Goal: Navigation & Orientation: Understand site structure

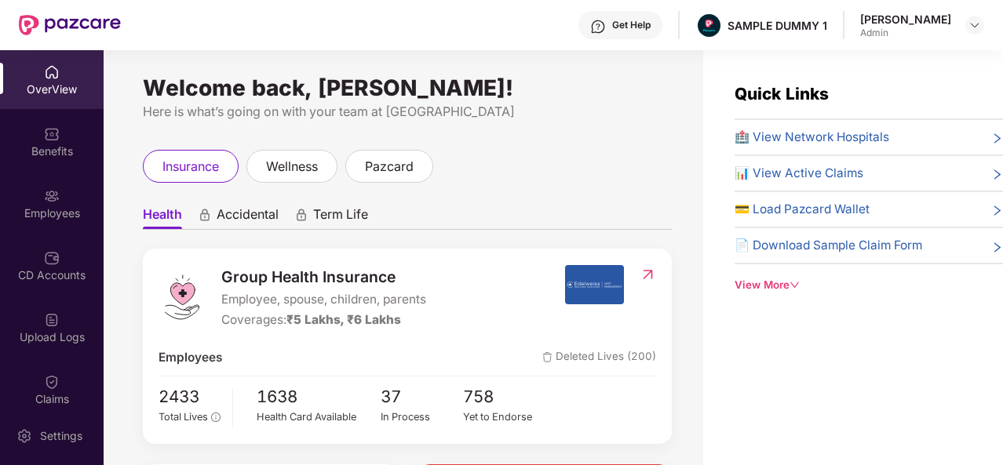
click at [610, 180] on div "insurance wellness pazcard" at bounding box center [407, 166] width 529 height 33
click at [56, 128] on div "Benefits" at bounding box center [52, 141] width 104 height 59
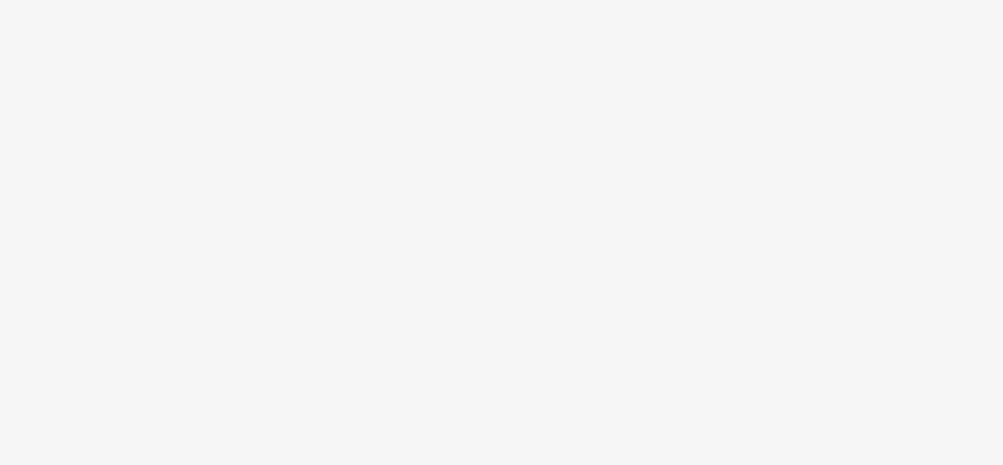
click at [326, 236] on body at bounding box center [501, 232] width 1003 height 465
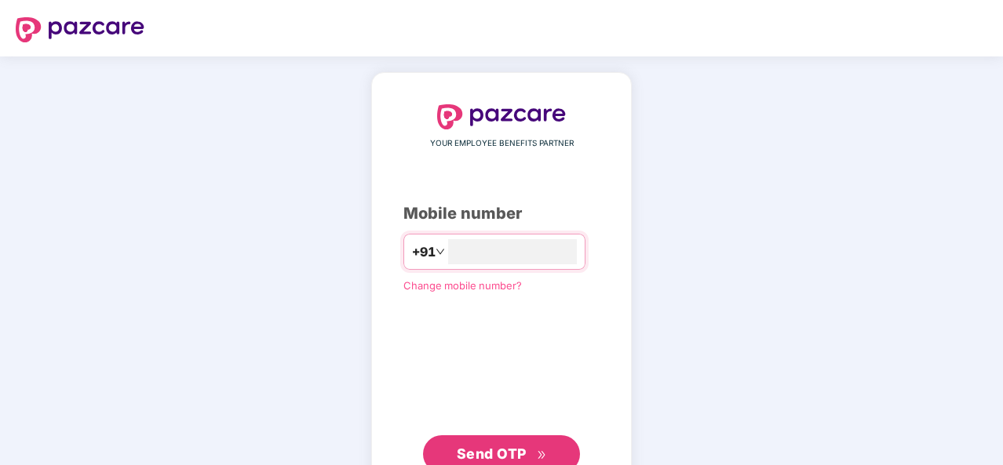
type input "**********"
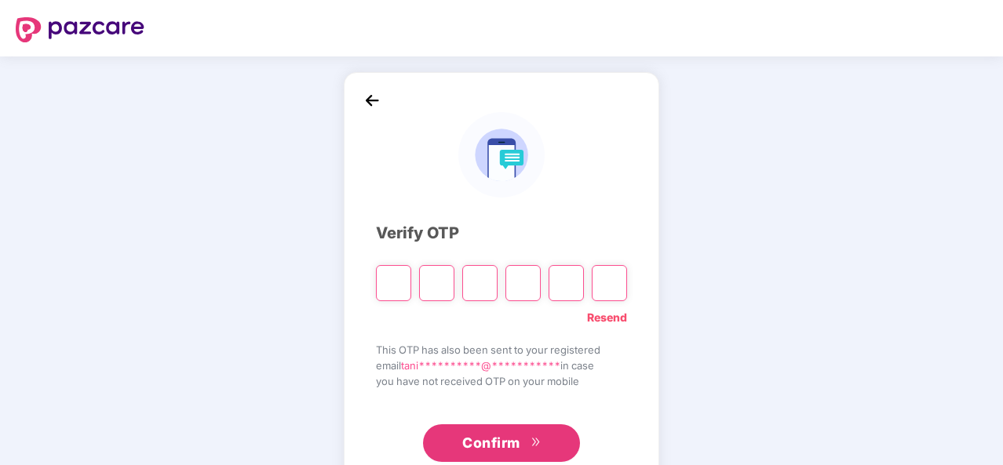
type input "*"
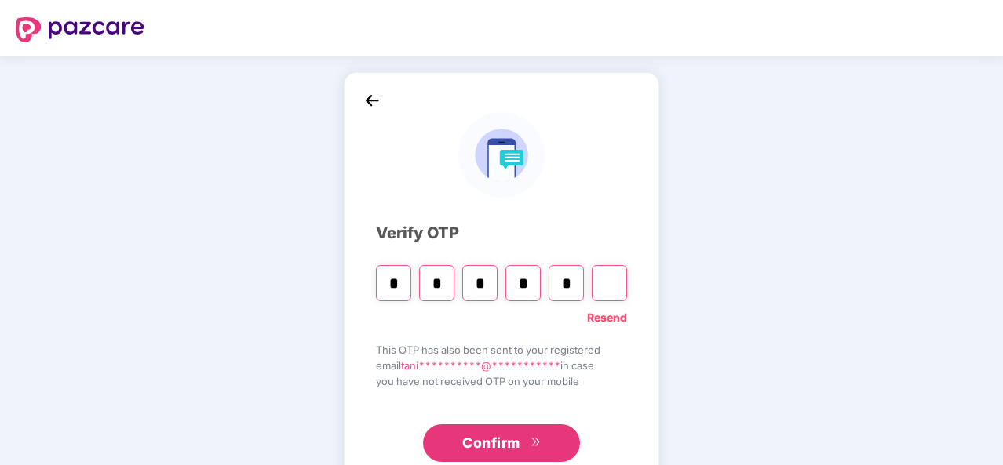
type input "*"
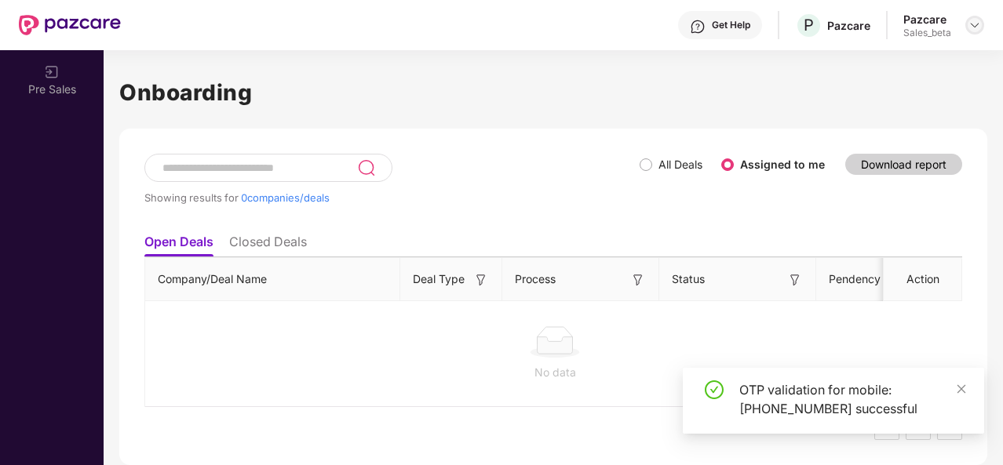
click at [971, 23] on img at bounding box center [974, 25] width 13 height 13
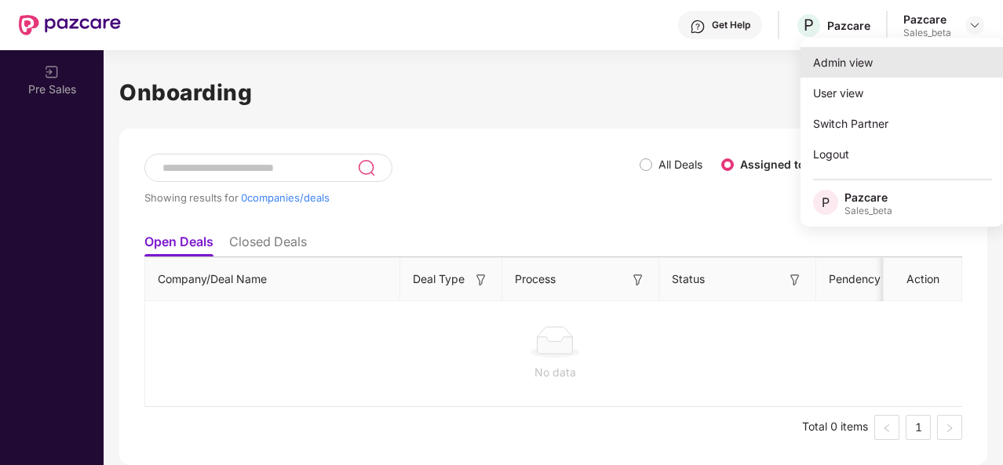
click at [876, 66] on div "Admin view" at bounding box center [902, 62] width 204 height 31
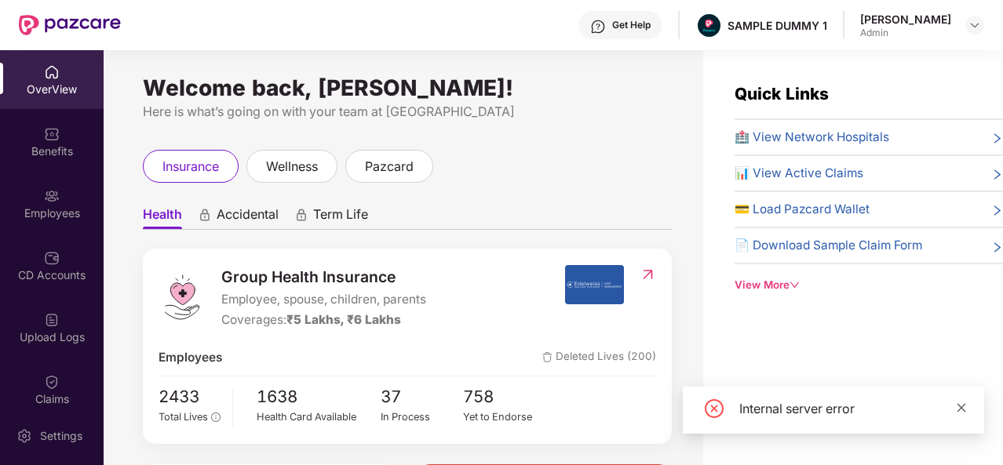
click at [962, 406] on icon "close" at bounding box center [961, 407] width 11 height 11
click at [623, 31] on div "Get Help" at bounding box center [631, 25] width 38 height 13
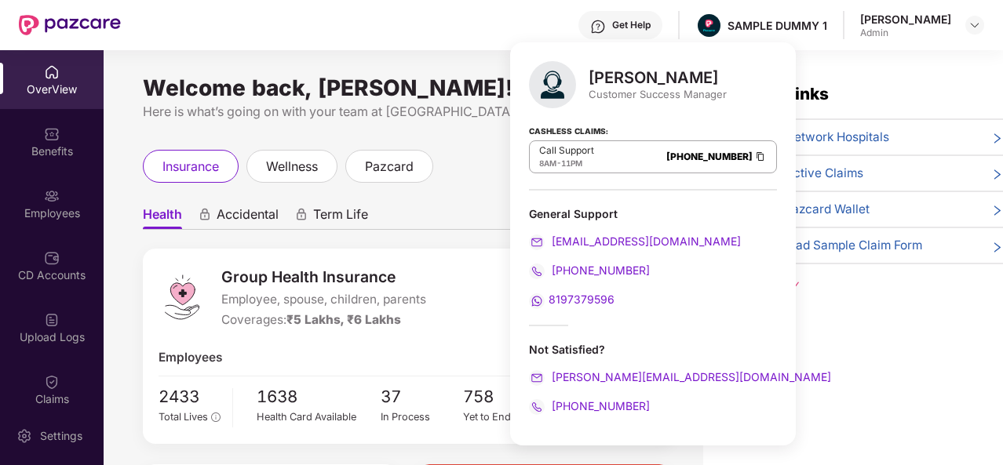
click at [694, 216] on div "General Support" at bounding box center [653, 213] width 248 height 15
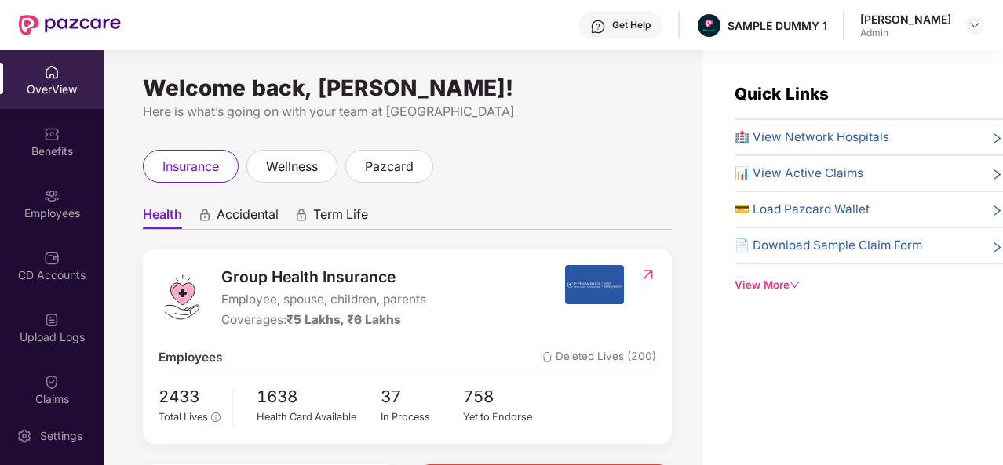
click at [477, 165] on div "insurance wellness pazcard" at bounding box center [407, 166] width 529 height 33
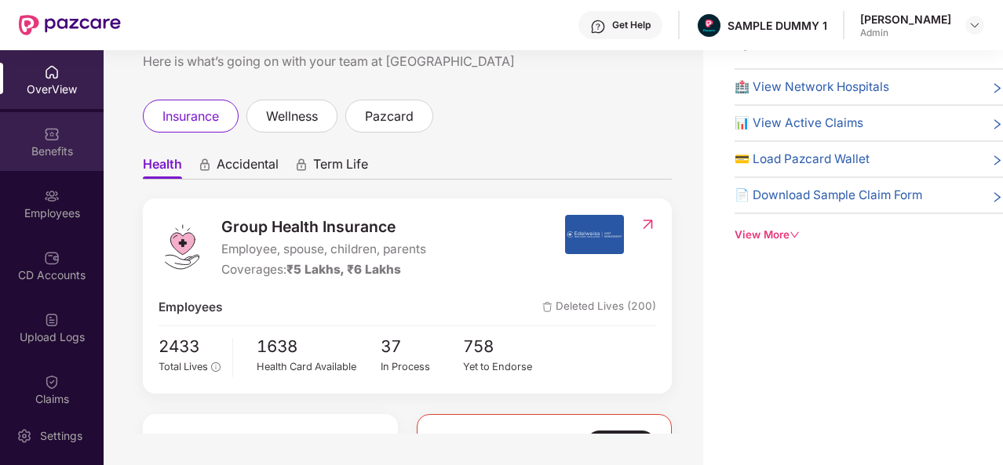
click at [49, 155] on div "Benefits" at bounding box center [52, 152] width 104 height 16
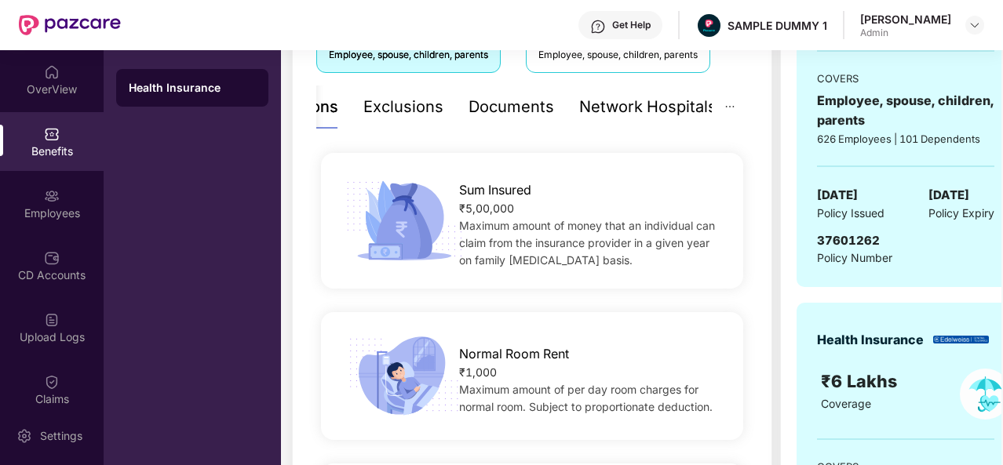
scroll to position [186, 0]
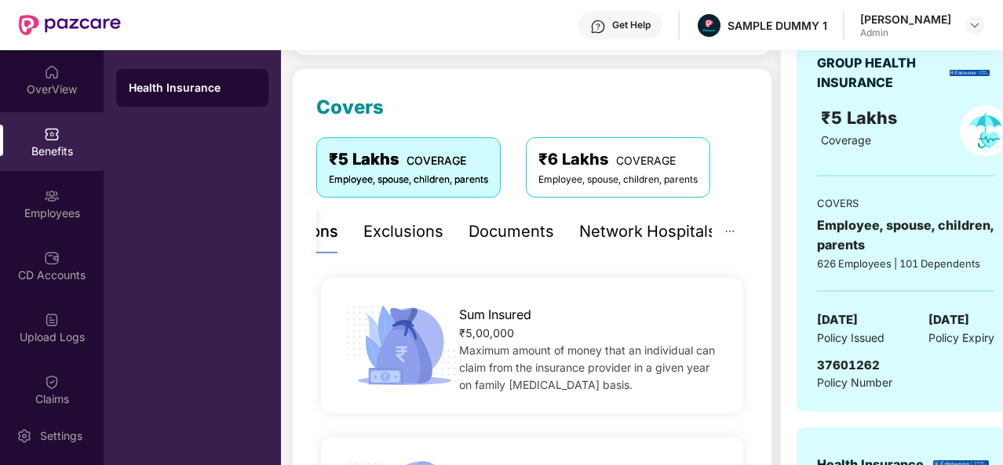
click at [398, 230] on div "Exclusions" at bounding box center [403, 232] width 80 height 24
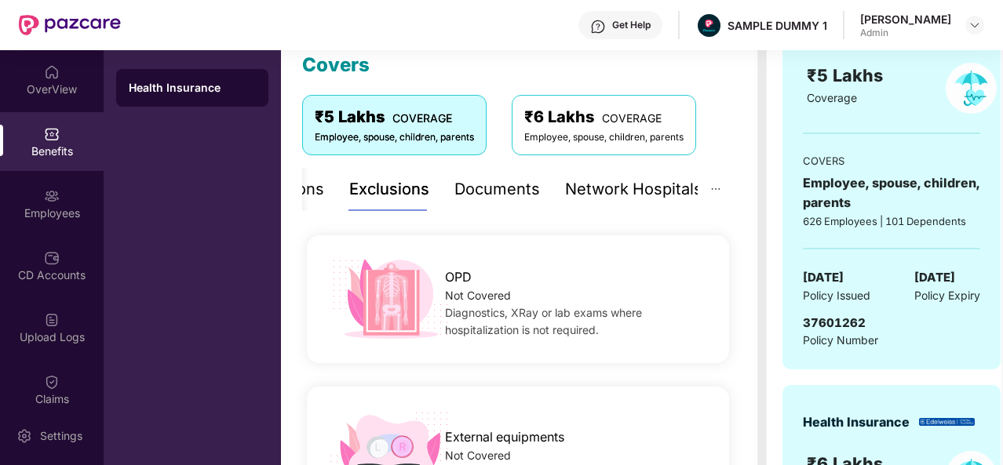
scroll to position [153, 0]
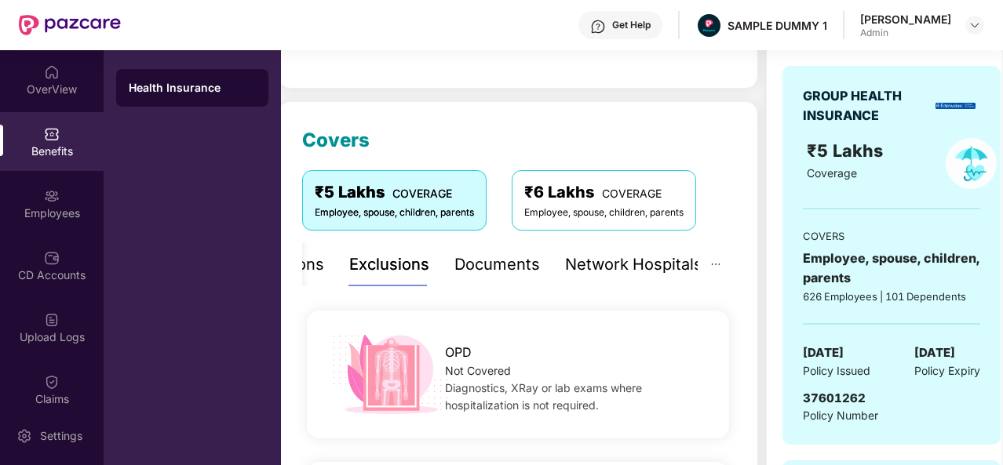
click at [477, 264] on div "Documents" at bounding box center [497, 265] width 86 height 24
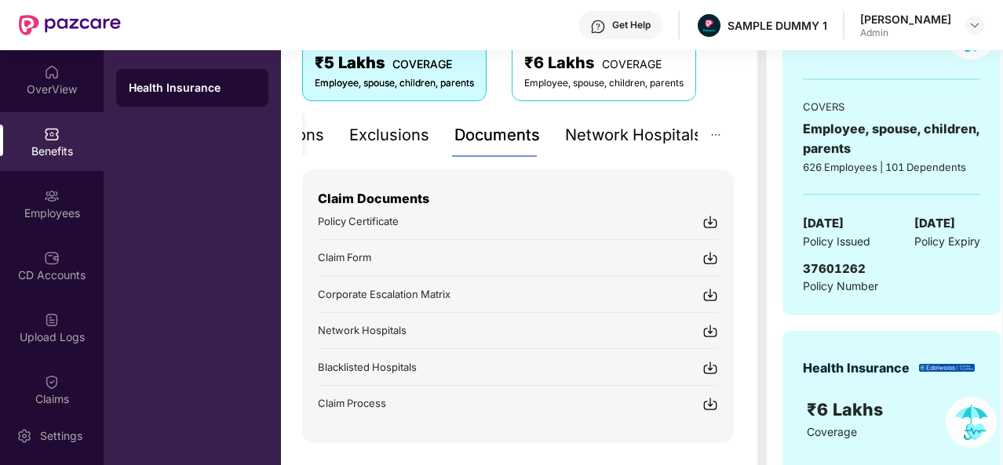
scroll to position [283, 0]
click at [651, 134] on div "Network Hospitals" at bounding box center [633, 134] width 137 height 24
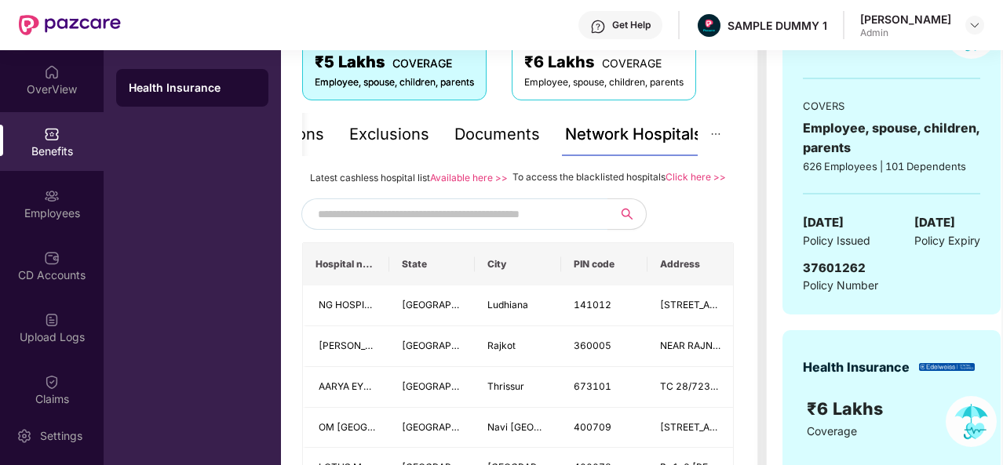
click at [456, 226] on input "text" at bounding box center [452, 214] width 268 height 24
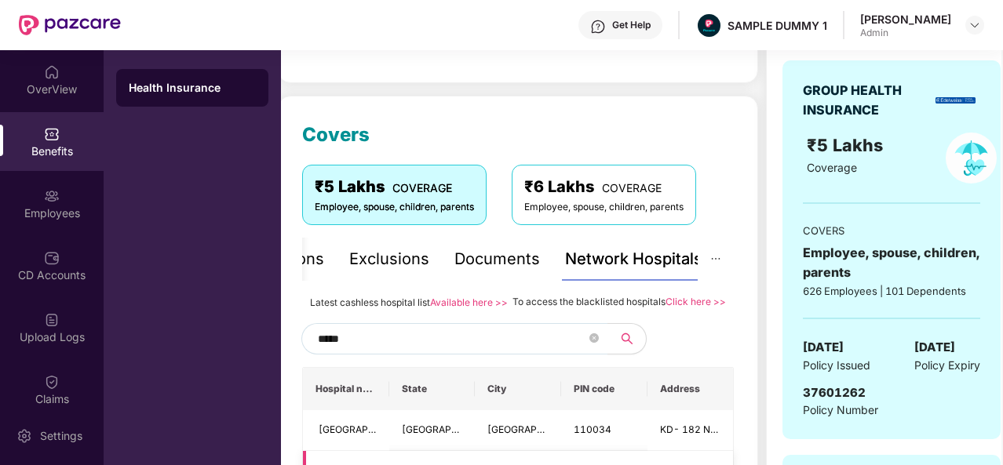
scroll to position [158, 0]
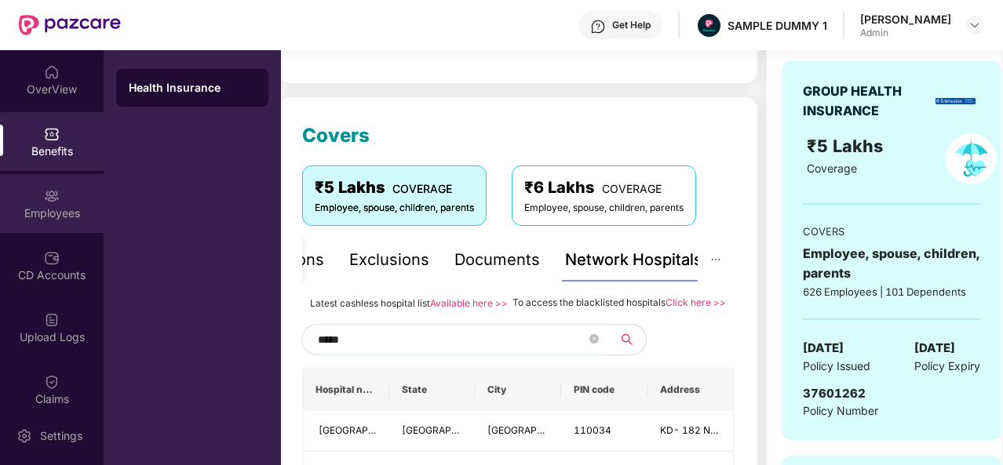
type input "*****"
click at [38, 206] on div "Employees" at bounding box center [52, 214] width 104 height 16
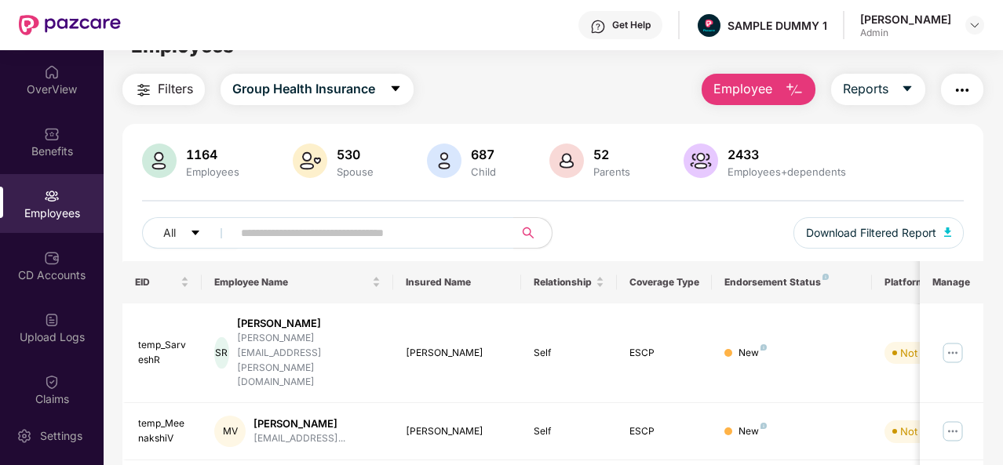
scroll to position [0, 0]
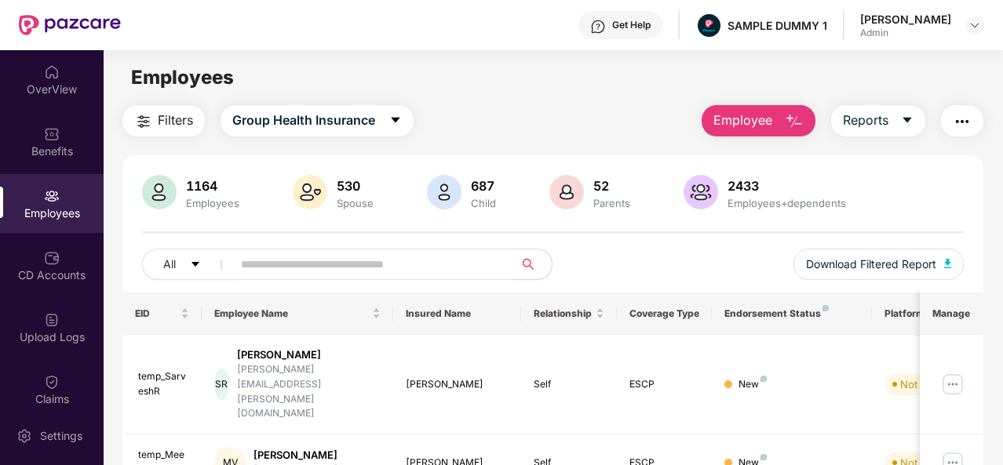
click at [752, 117] on span "Employee" at bounding box center [742, 121] width 59 height 20
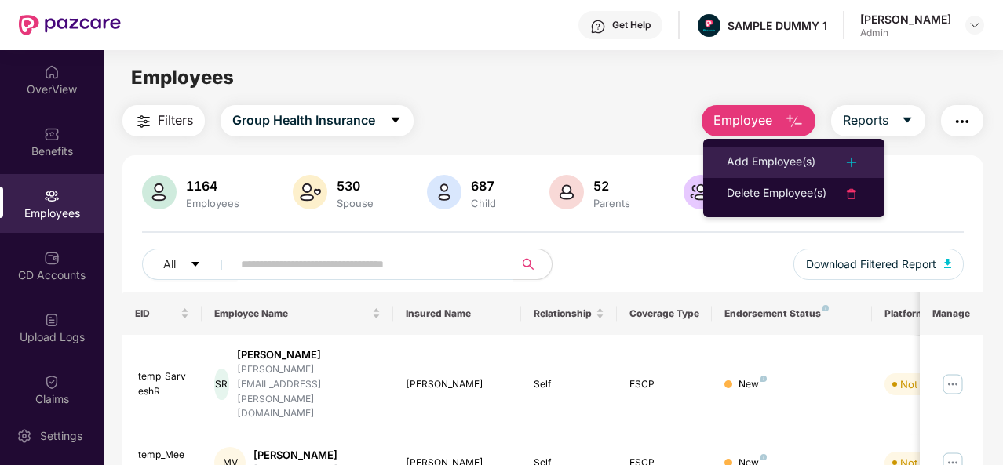
click at [761, 163] on div "Add Employee(s)" at bounding box center [771, 162] width 89 height 19
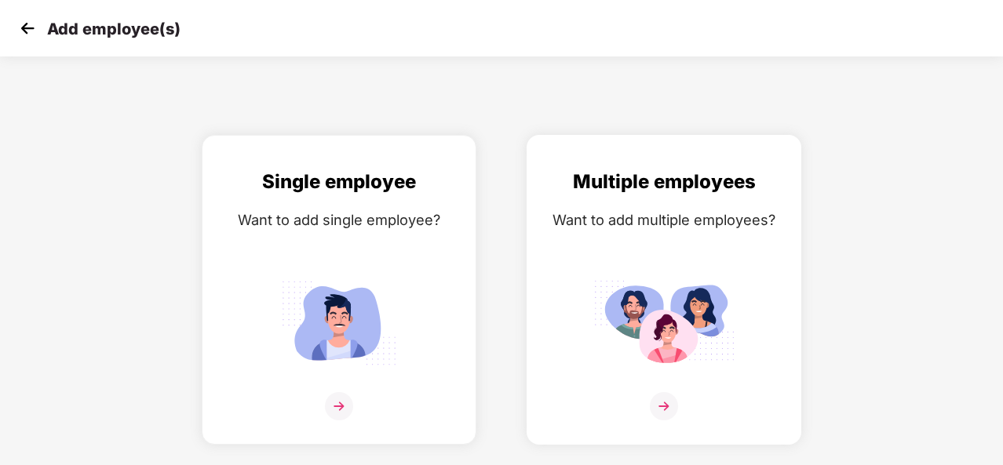
click at [663, 409] on img at bounding box center [664, 406] width 28 height 28
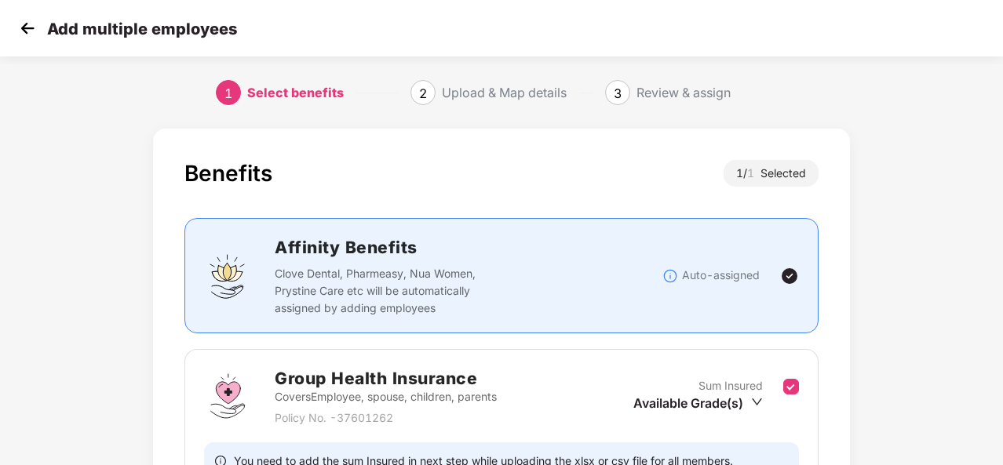
scroll to position [166, 0]
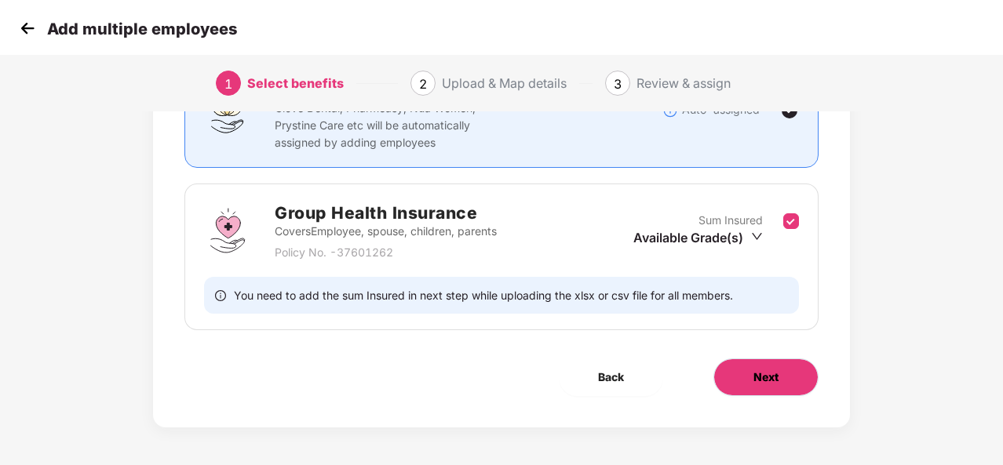
click at [773, 377] on span "Next" at bounding box center [765, 377] width 25 height 17
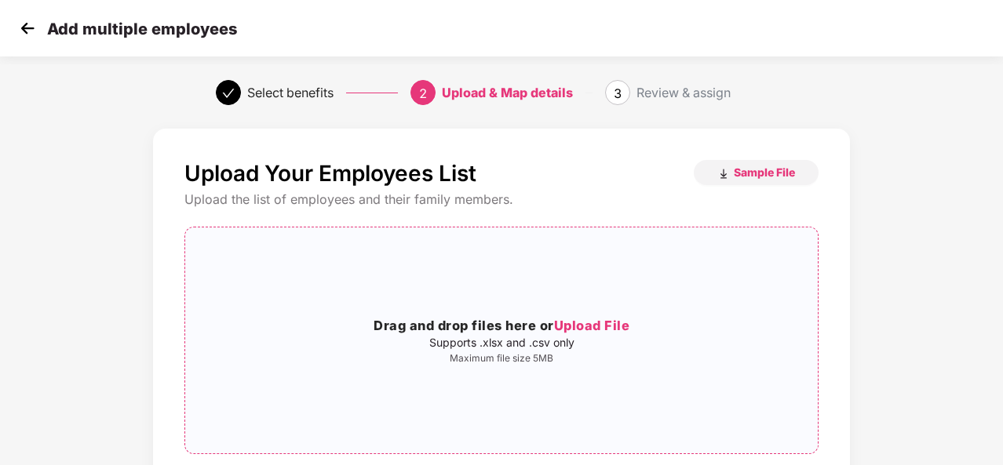
scroll to position [165, 0]
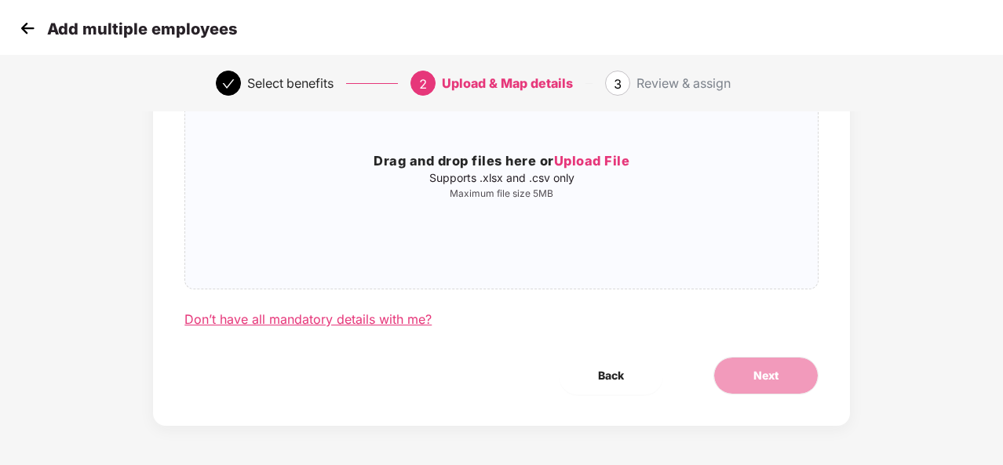
click at [284, 323] on div "Don’t have all mandatory details with me?" at bounding box center [307, 319] width 247 height 16
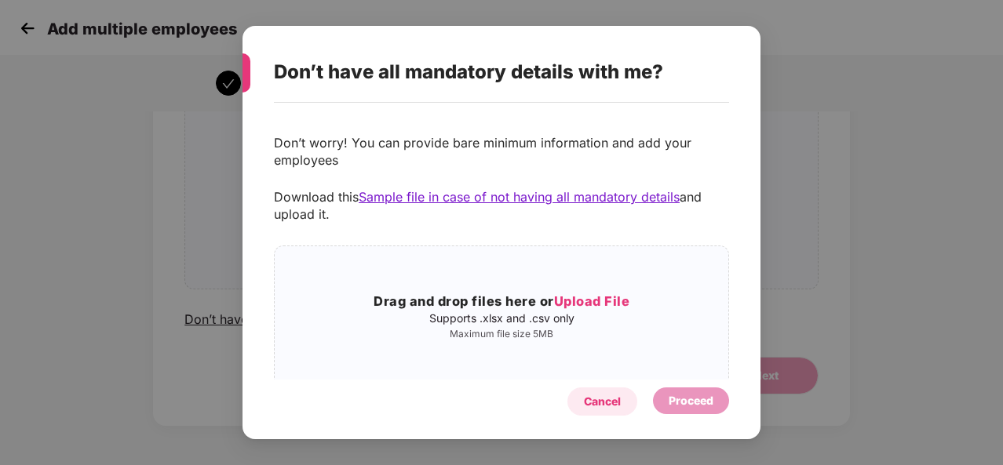
click at [607, 406] on div "Cancel" at bounding box center [602, 401] width 37 height 17
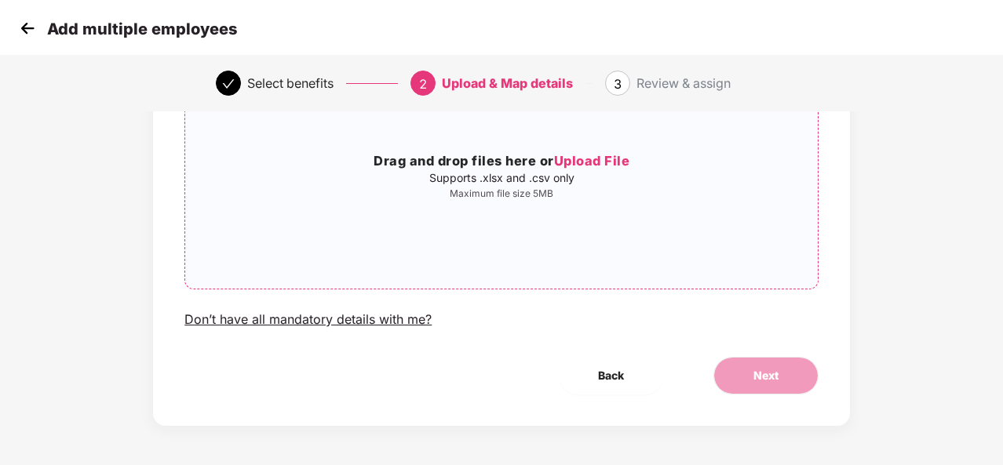
scroll to position [0, 0]
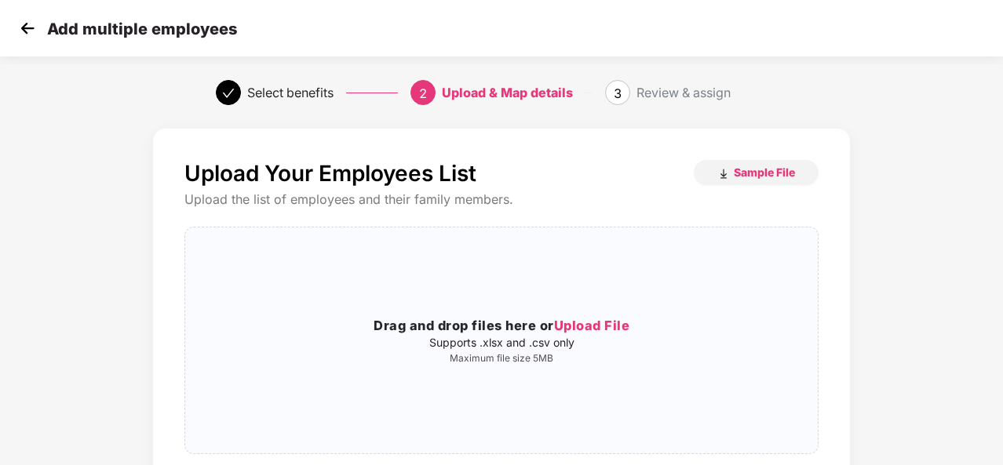
click at [24, 28] on img at bounding box center [28, 28] width 24 height 24
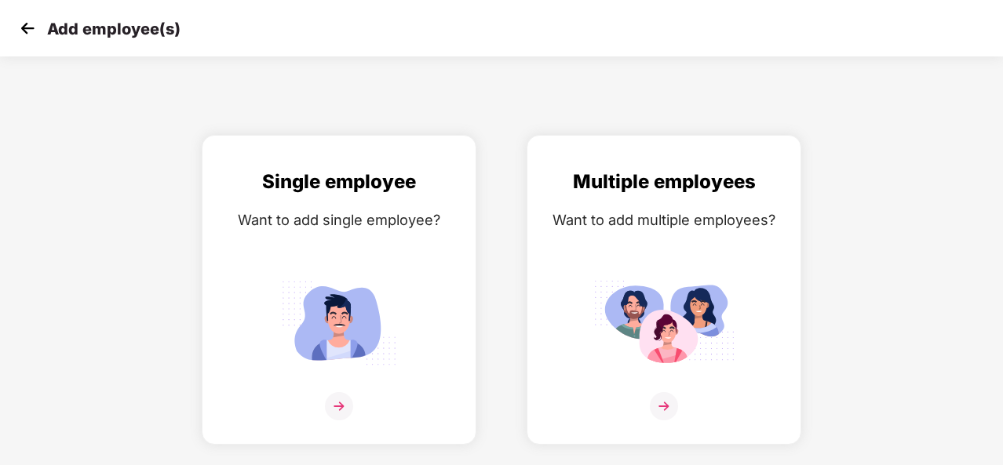
click at [24, 28] on img at bounding box center [28, 28] width 24 height 24
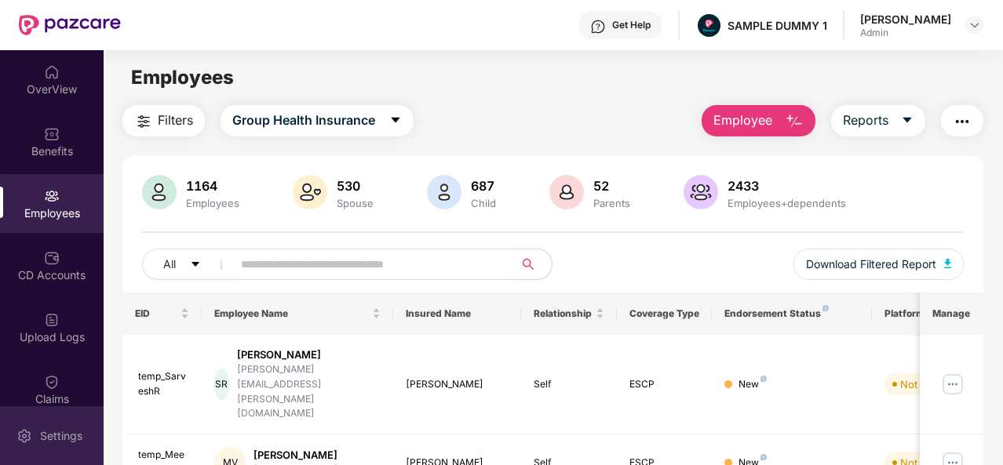
click at [37, 454] on div "Settings" at bounding box center [52, 435] width 104 height 59
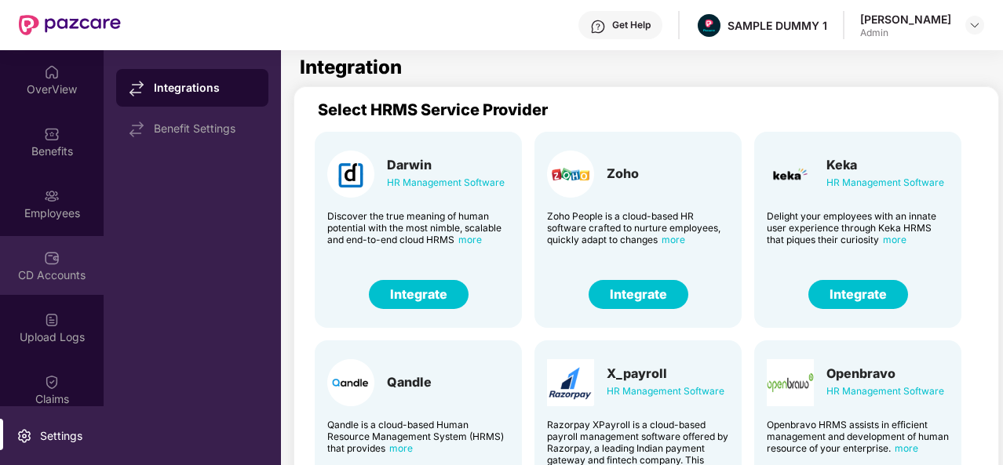
click at [46, 259] on img at bounding box center [52, 258] width 16 height 16
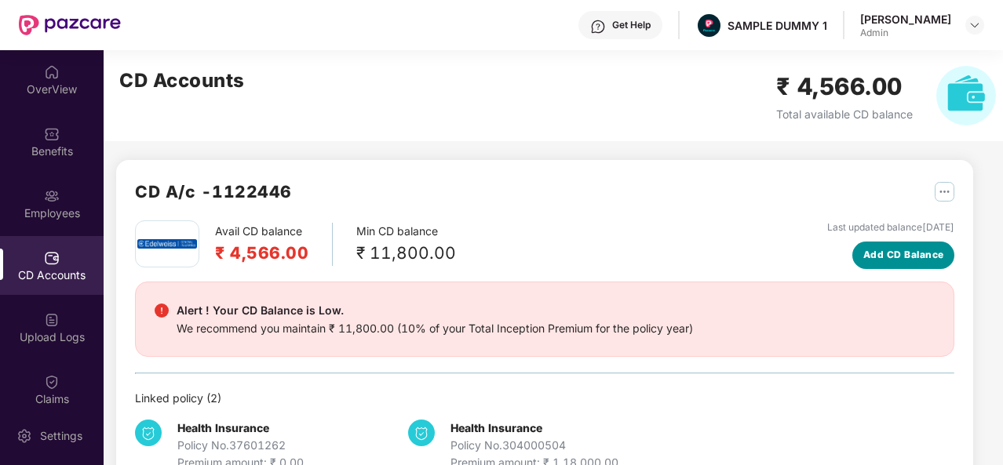
click at [893, 253] on span "Add CD Balance" at bounding box center [903, 255] width 81 height 15
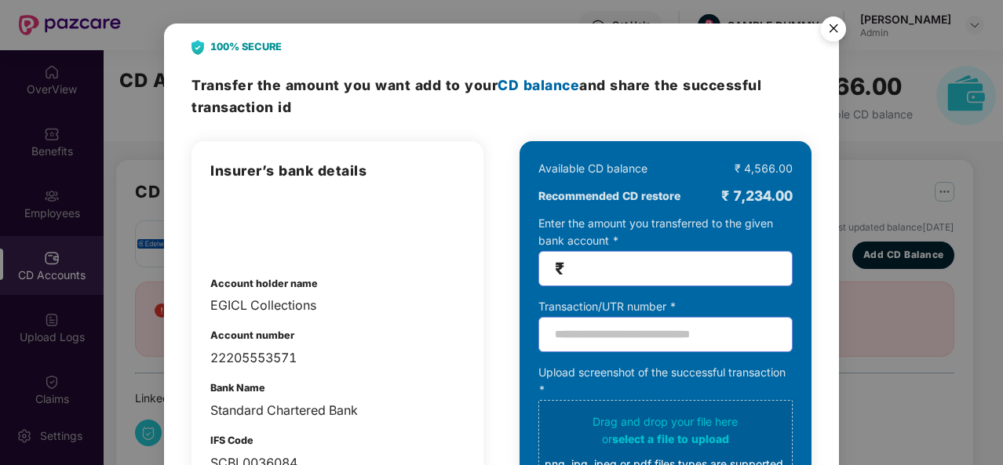
click at [838, 34] on img "Close" at bounding box center [833, 31] width 44 height 44
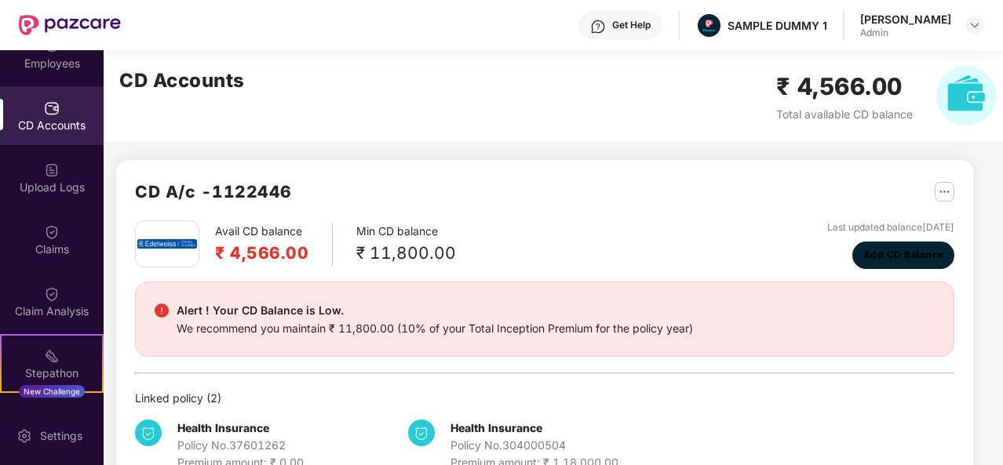
scroll to position [152, 0]
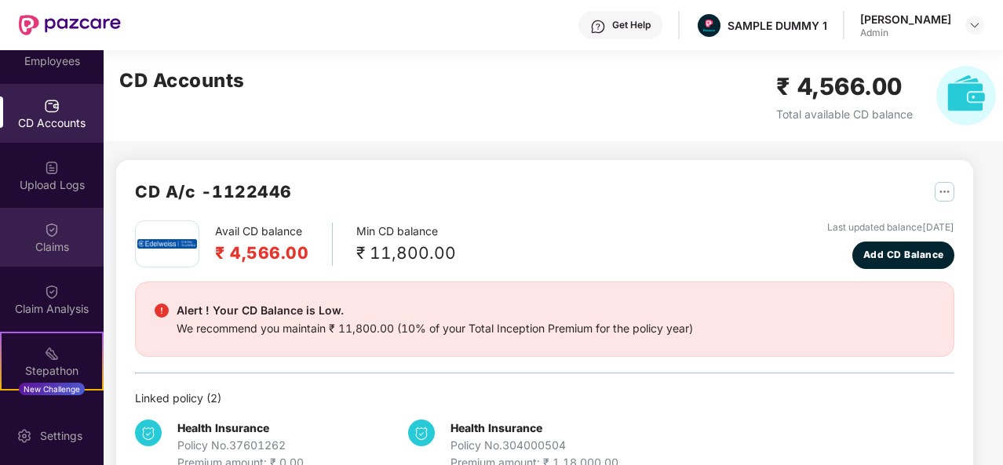
click at [48, 220] on div at bounding box center [52, 228] width 16 height 16
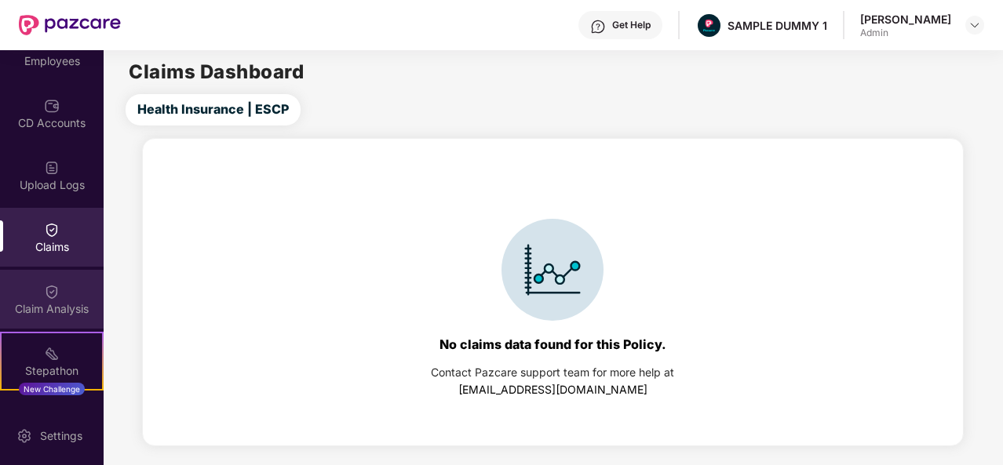
click at [64, 290] on div "Claim Analysis" at bounding box center [52, 299] width 104 height 59
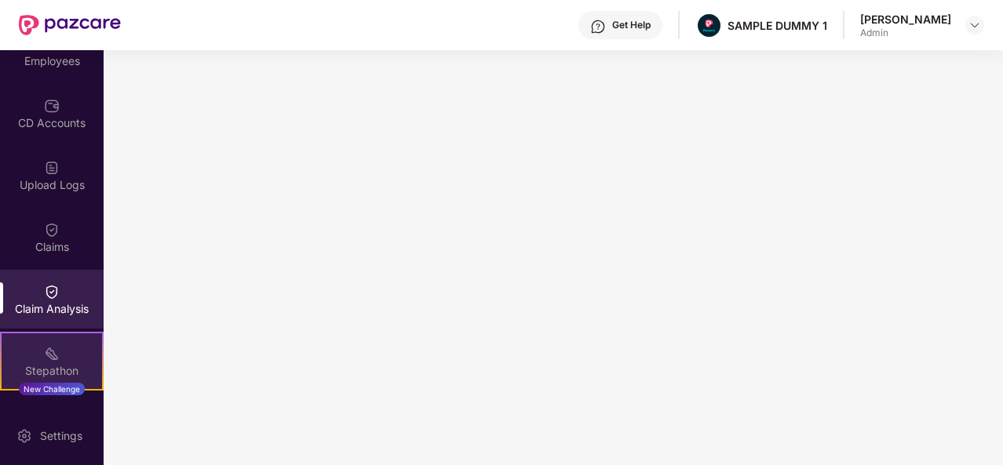
click at [50, 369] on div "Stepathon" at bounding box center [52, 371] width 100 height 16
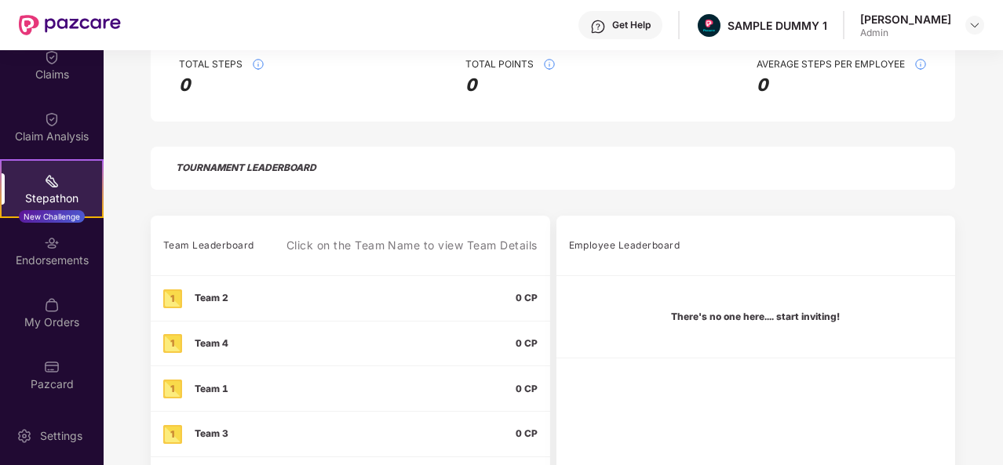
scroll to position [325, 0]
click at [46, 249] on img at bounding box center [52, 243] width 16 height 16
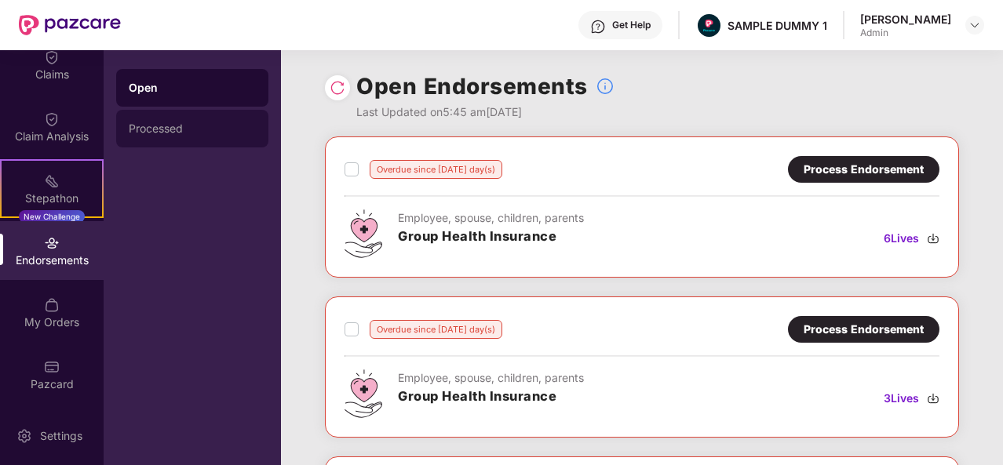
click at [209, 137] on div "Processed" at bounding box center [192, 129] width 152 height 38
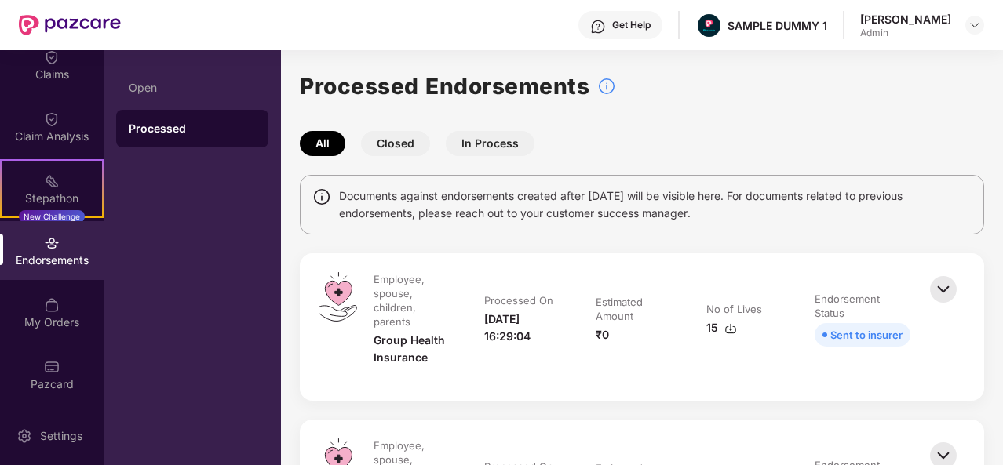
scroll to position [91, 0]
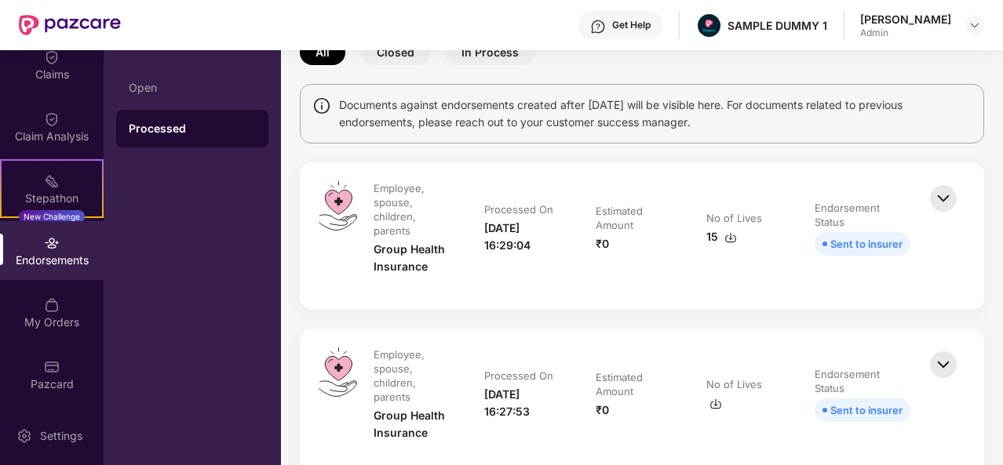
click at [940, 198] on img at bounding box center [943, 198] width 35 height 35
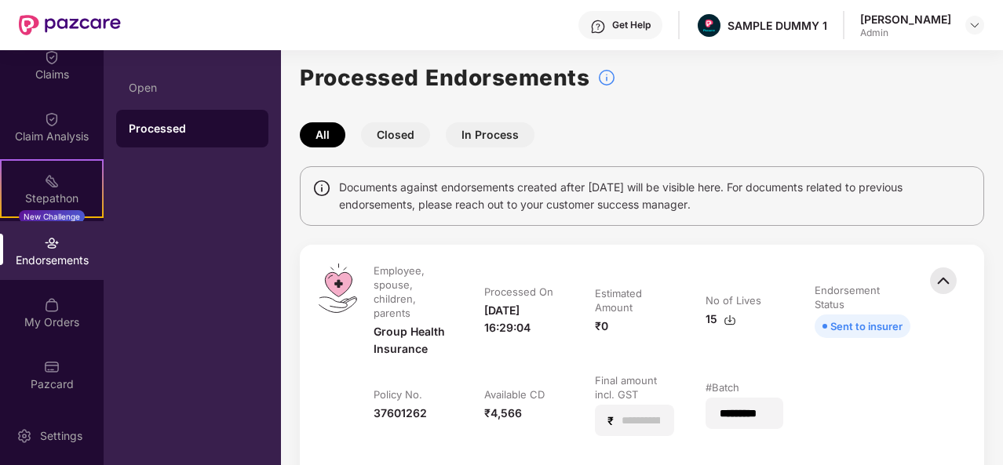
scroll to position [0, 0]
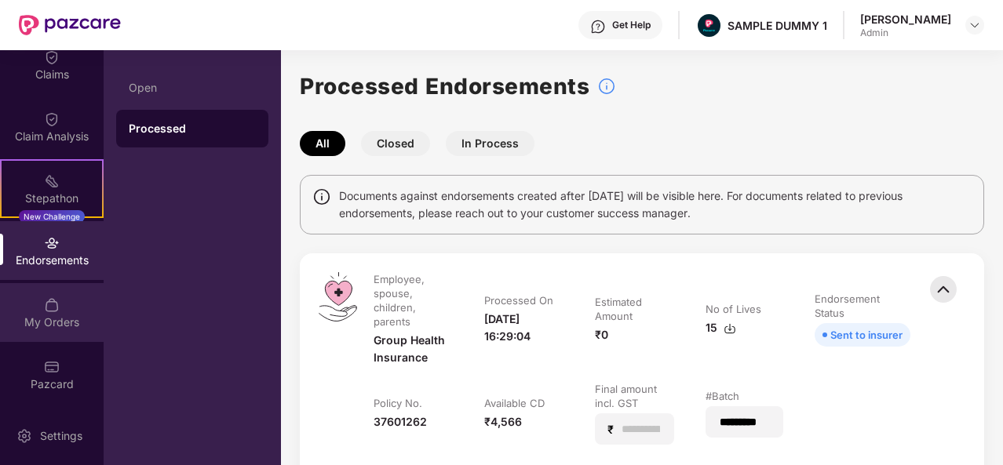
click at [23, 305] on div "My Orders" at bounding box center [52, 312] width 104 height 59
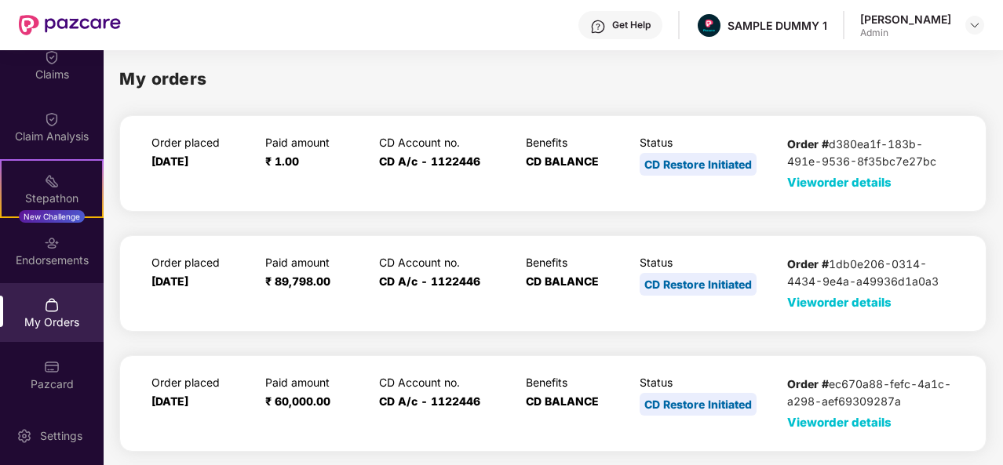
click at [850, 184] on span "View order details" at bounding box center [839, 182] width 104 height 15
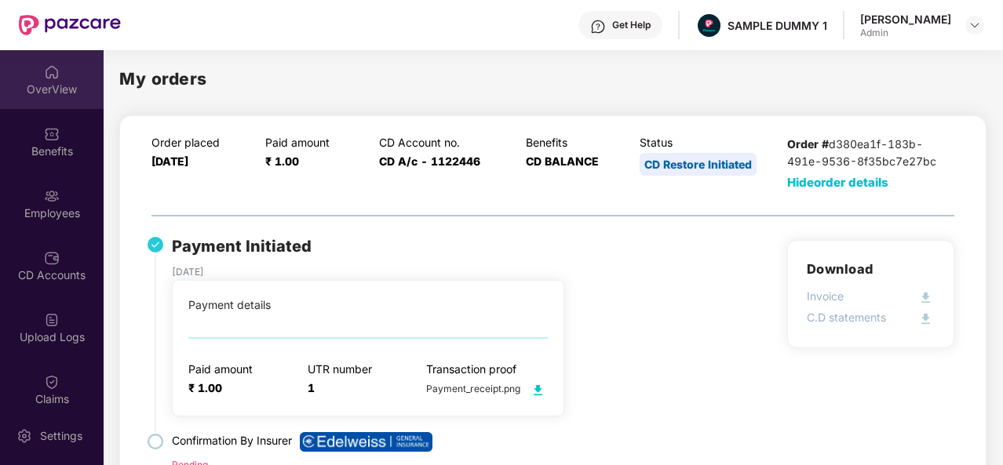
click at [44, 87] on div "OverView" at bounding box center [52, 90] width 104 height 16
